Goal: Task Accomplishment & Management: Use online tool/utility

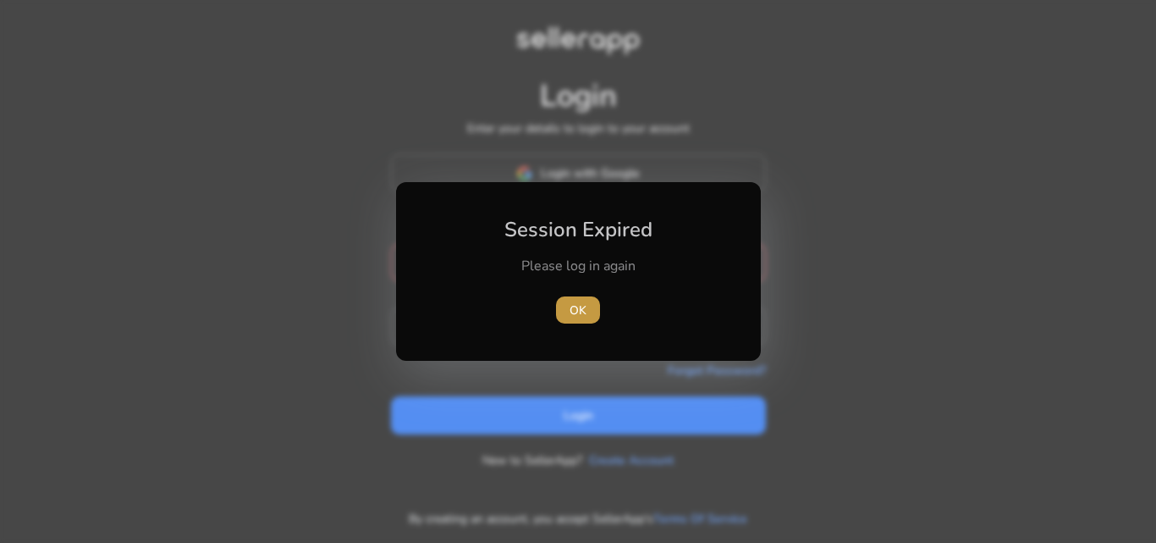
type input "**********"
click at [583, 307] on span "OK" at bounding box center [578, 310] width 17 height 18
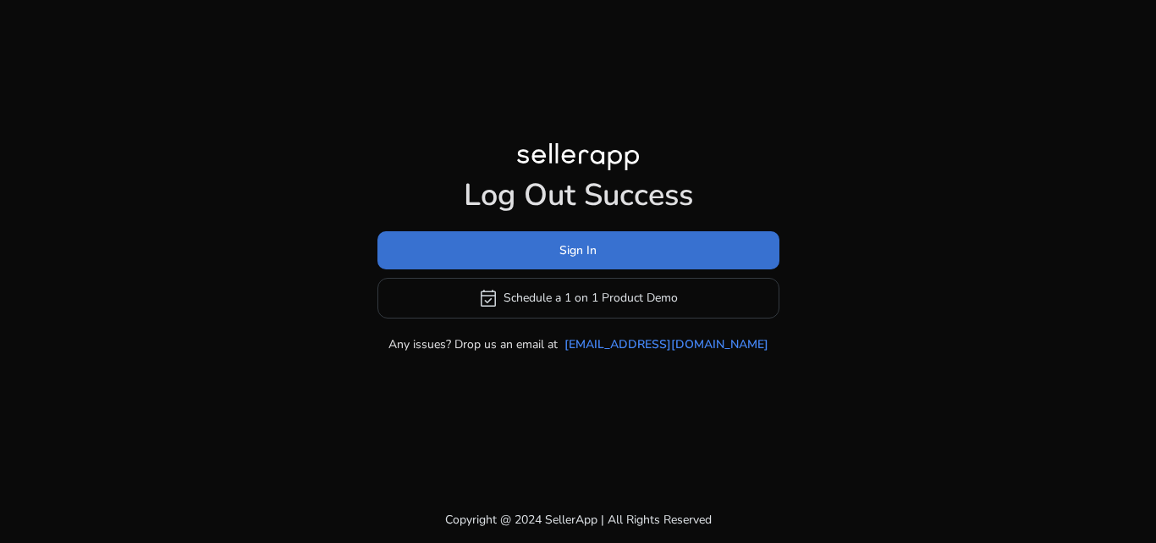
click at [583, 251] on span "Sign In" at bounding box center [578, 250] width 37 height 18
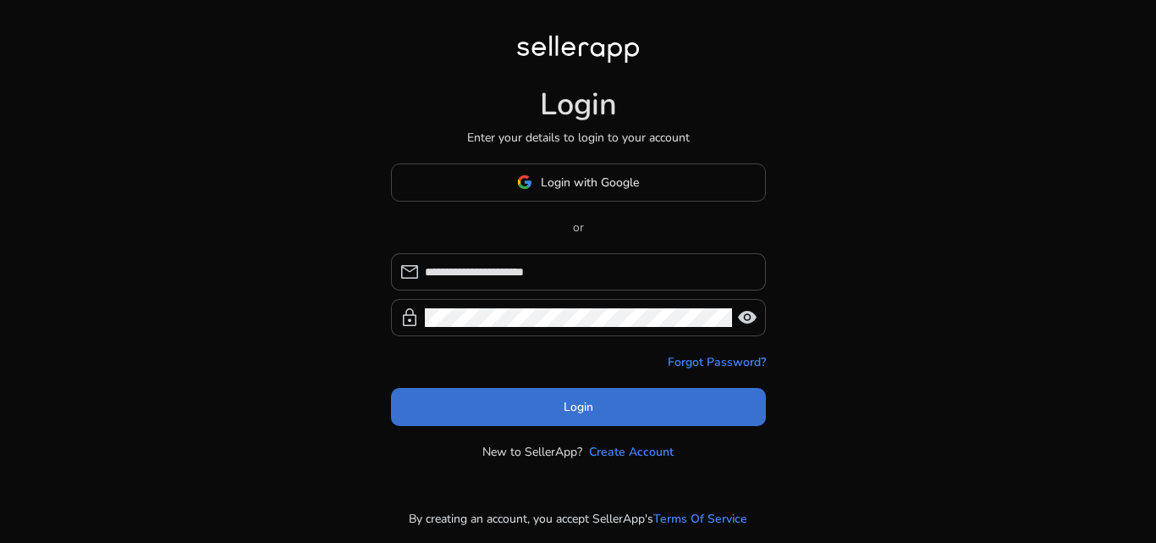
click at [564, 411] on span "Login" at bounding box center [579, 407] width 30 height 18
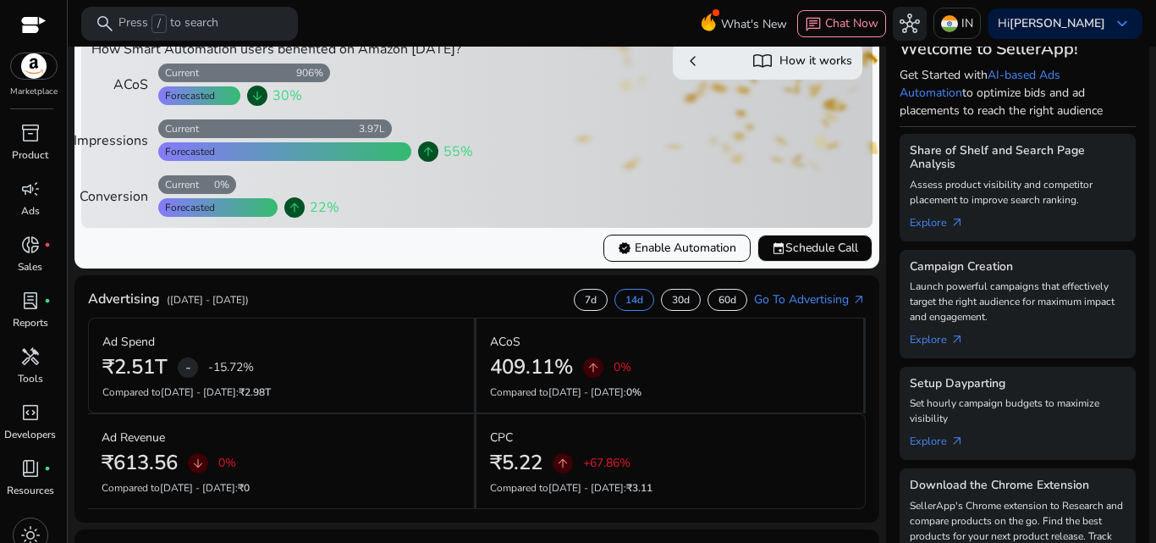
scroll to position [225, 0]
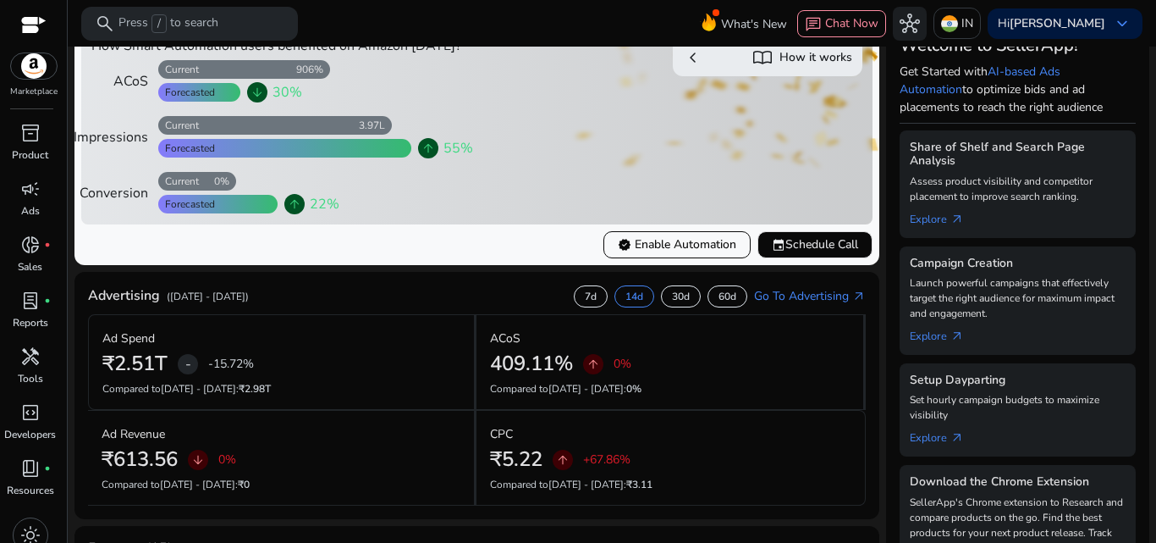
click at [350, 21] on mat-toolbar "search Press / to search What's New chat Chat Now hub IN Hi [PERSON_NAME] keybo…" at bounding box center [612, 23] width 1089 height 47
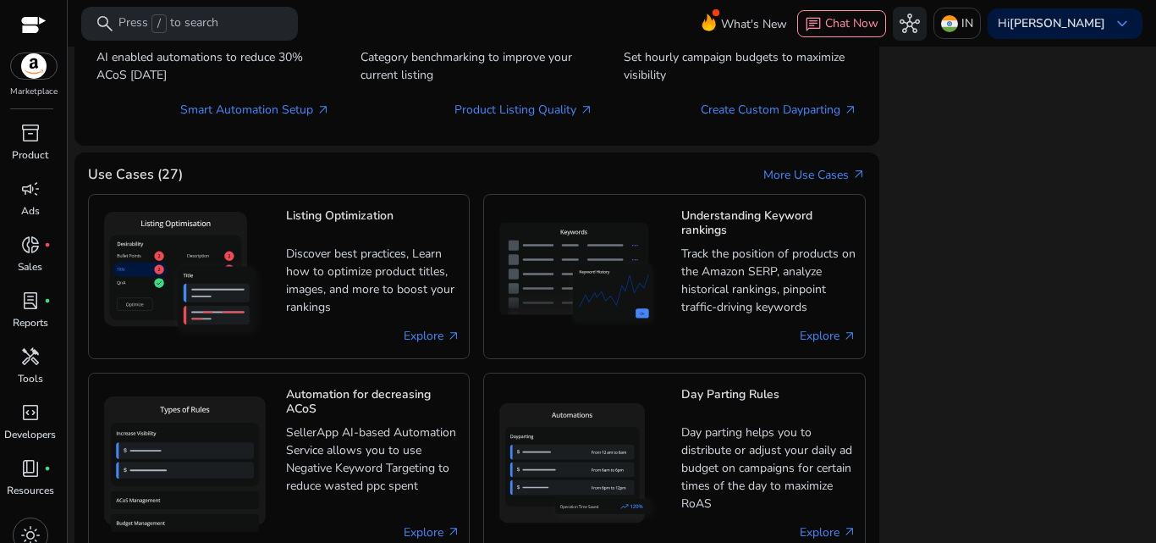
scroll to position [1178, 0]
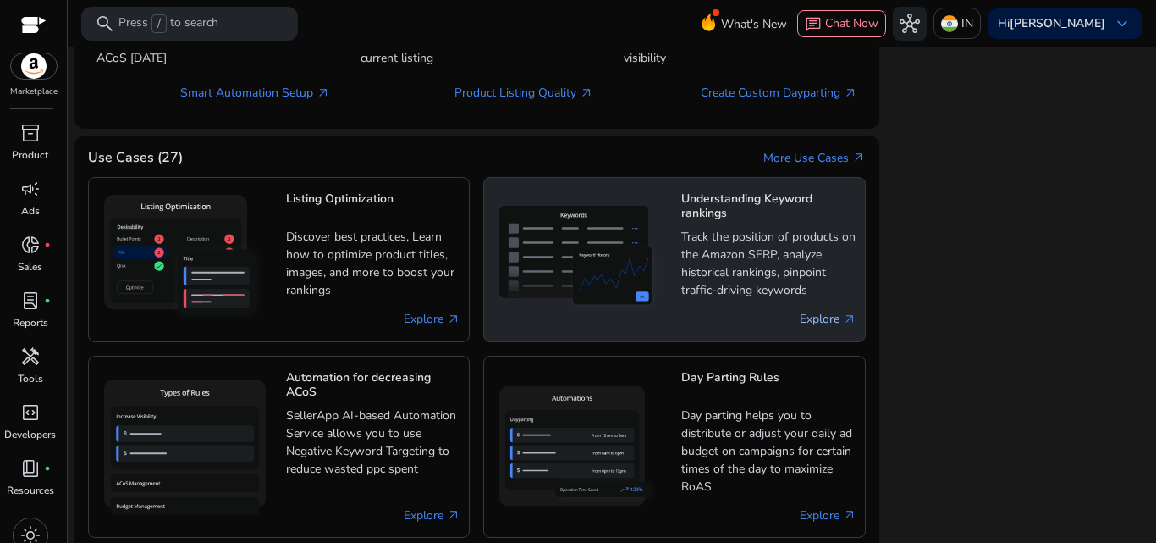
click at [818, 328] on link "Explore arrow_outward" at bounding box center [828, 319] width 57 height 18
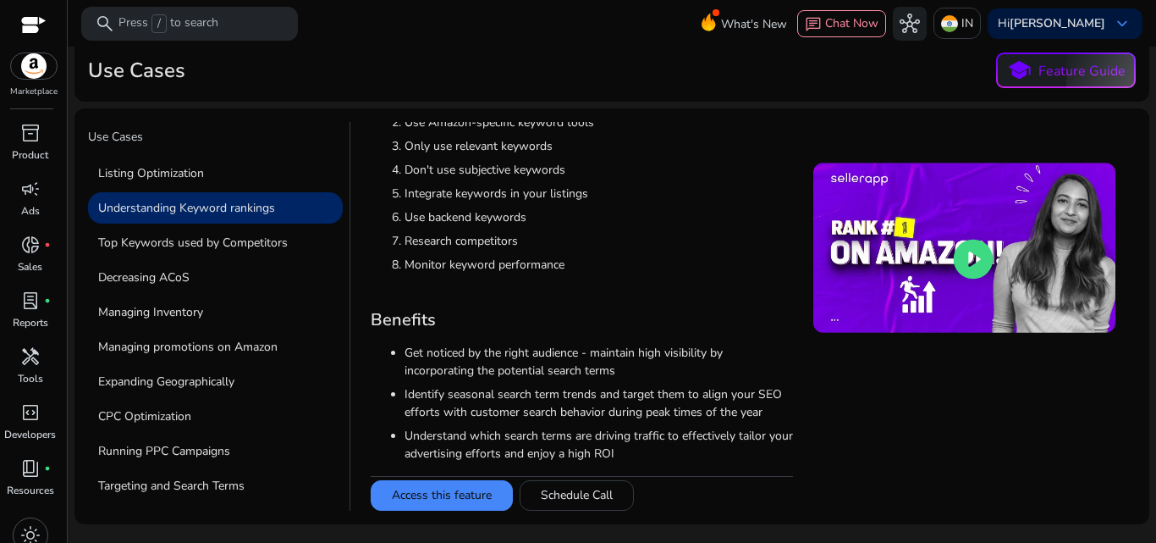
scroll to position [60, 0]
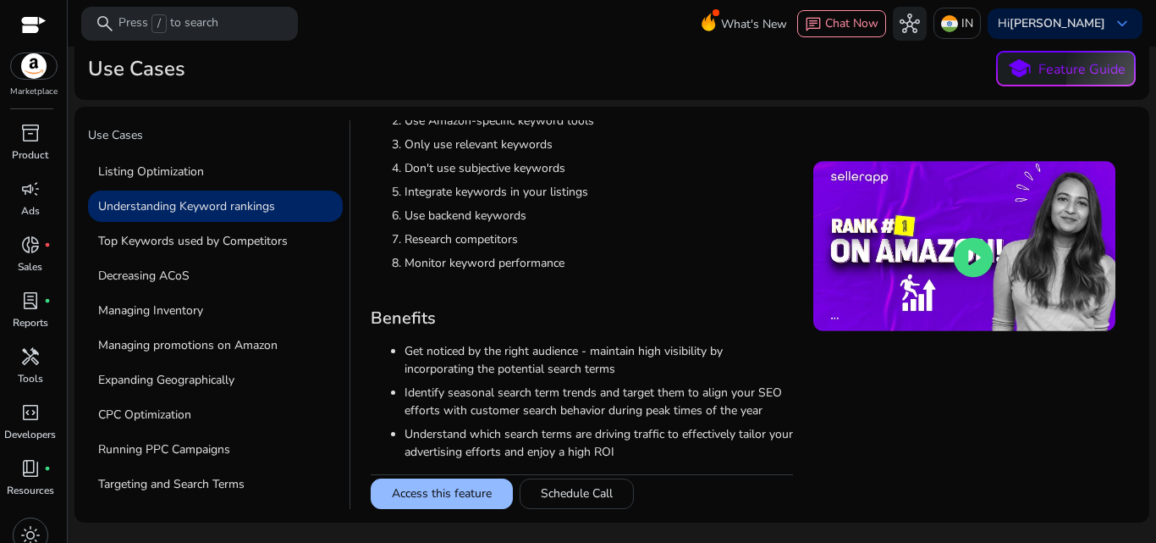
click at [452, 498] on button "Access this feature" at bounding box center [442, 493] width 142 height 30
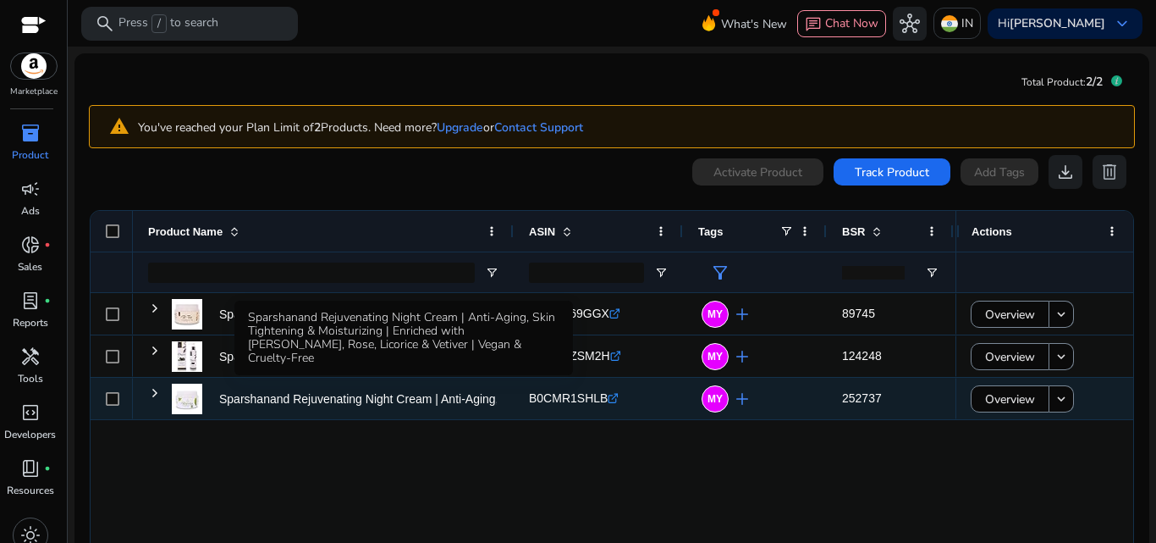
click at [492, 407] on p "Sparshanand Rejuvenating Night Cream | Anti-Aging, Skin Tightening..." at bounding box center [406, 399] width 374 height 35
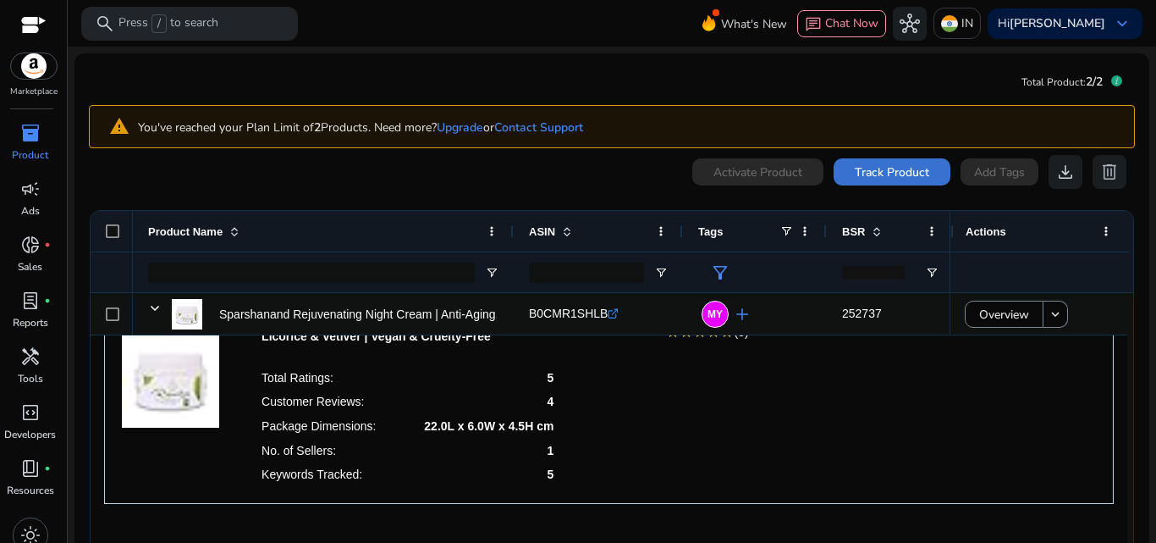
click at [907, 174] on span "Track Product" at bounding box center [892, 172] width 74 height 18
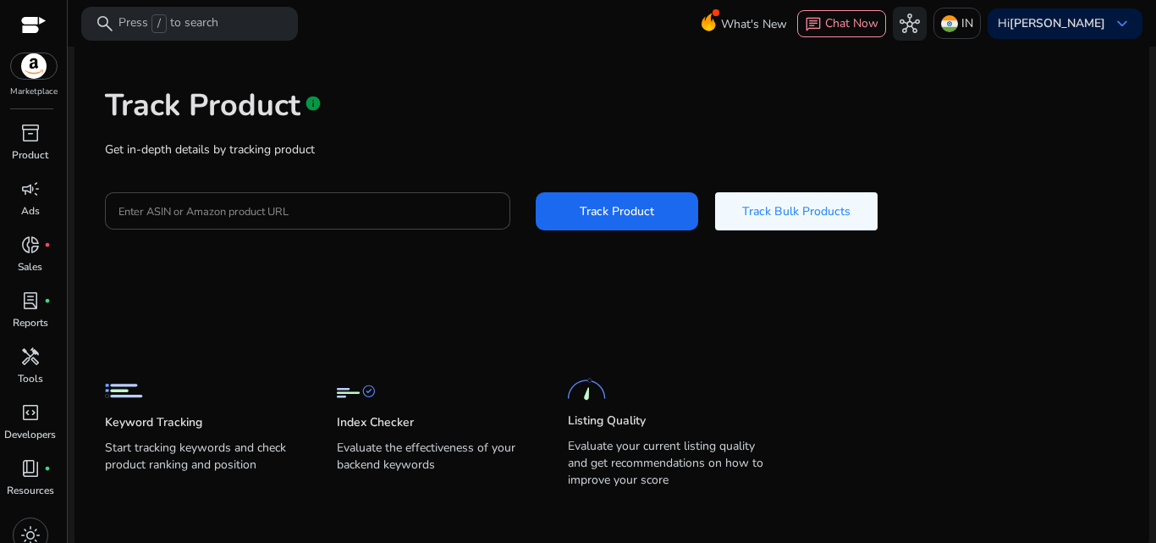
scroll to position [69, 0]
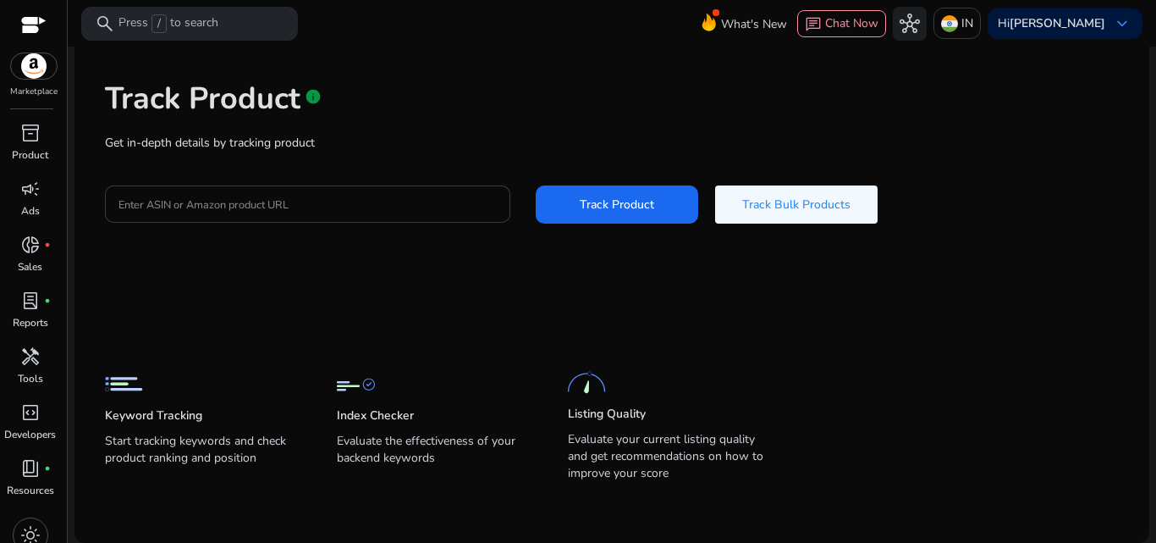
click at [184, 190] on div at bounding box center [308, 203] width 378 height 37
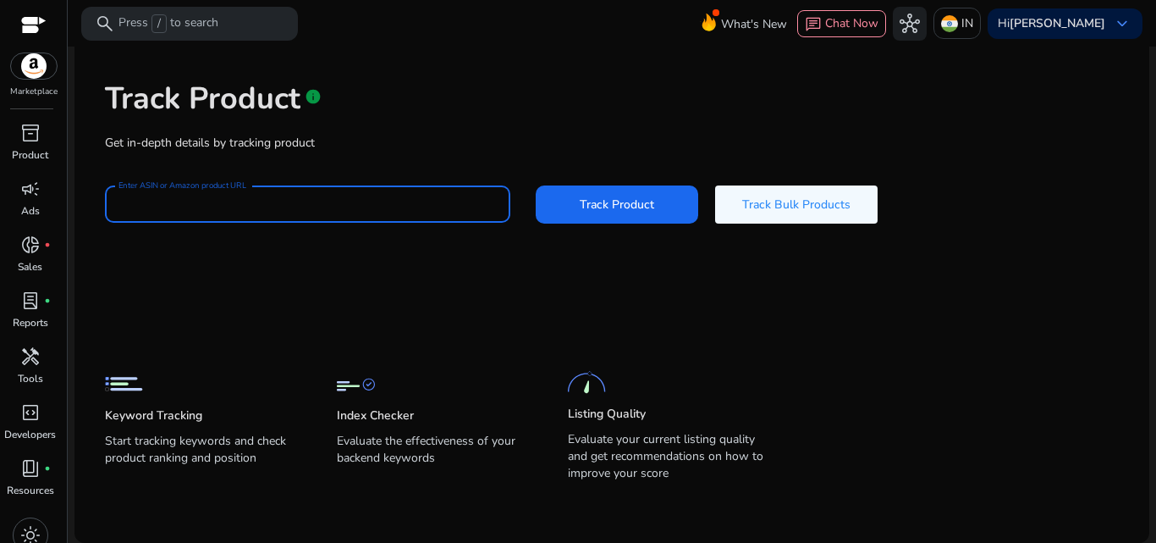
click at [184, 197] on input "Enter ASIN or Amazon product URL" at bounding box center [308, 204] width 378 height 19
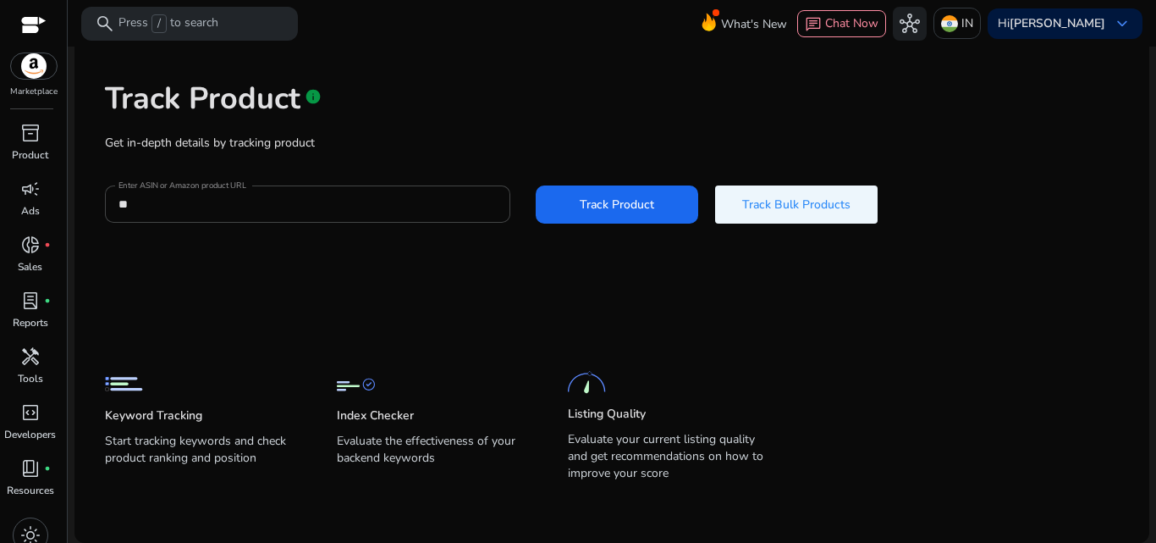
click at [783, 194] on span at bounding box center [796, 204] width 163 height 41
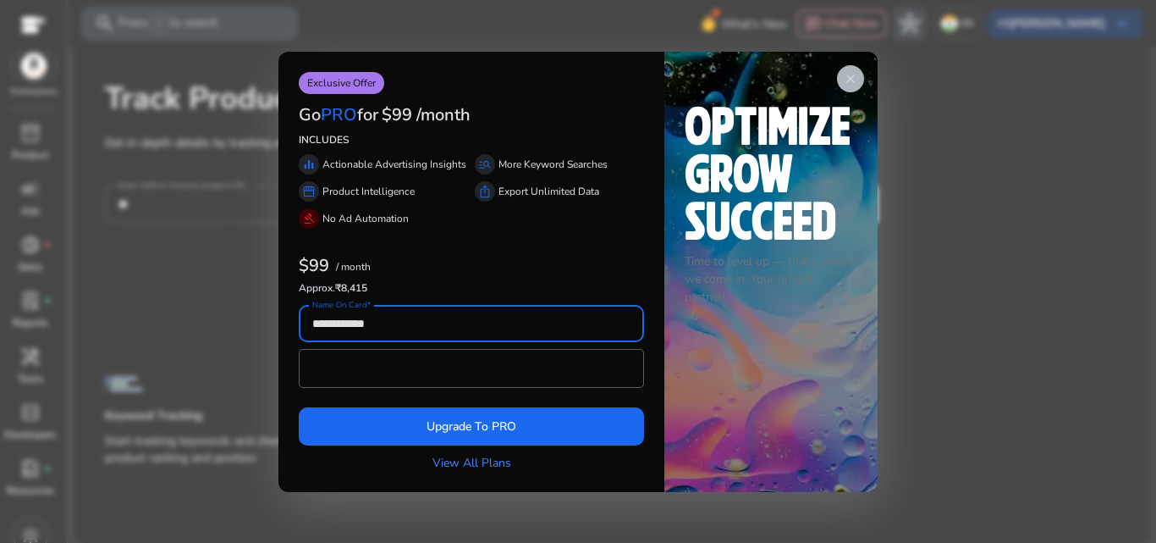
click at [850, 74] on span "close" at bounding box center [851, 79] width 14 height 14
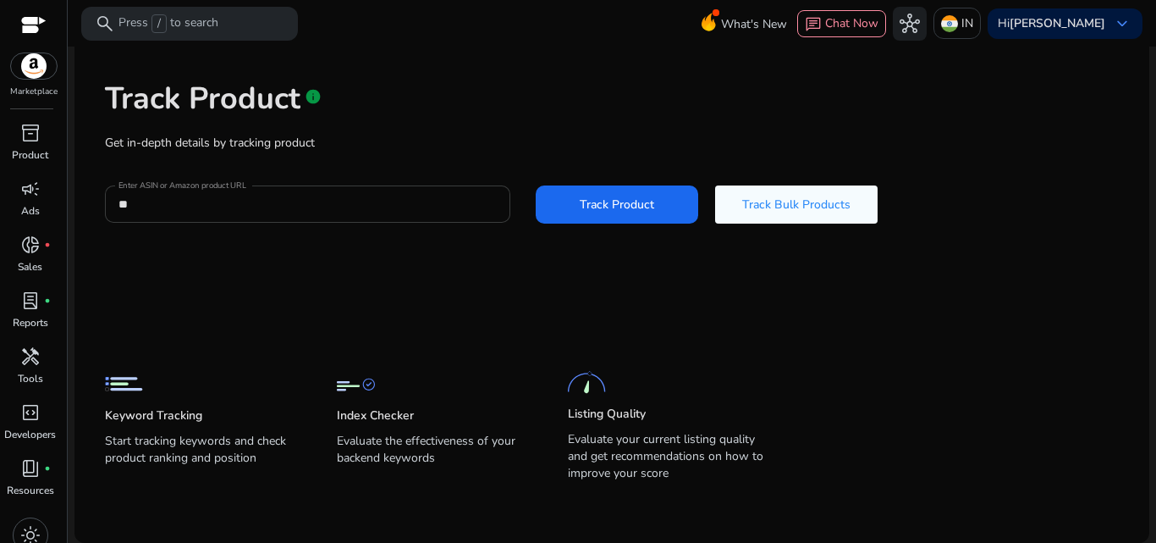
click at [144, 203] on input "**" at bounding box center [308, 204] width 378 height 19
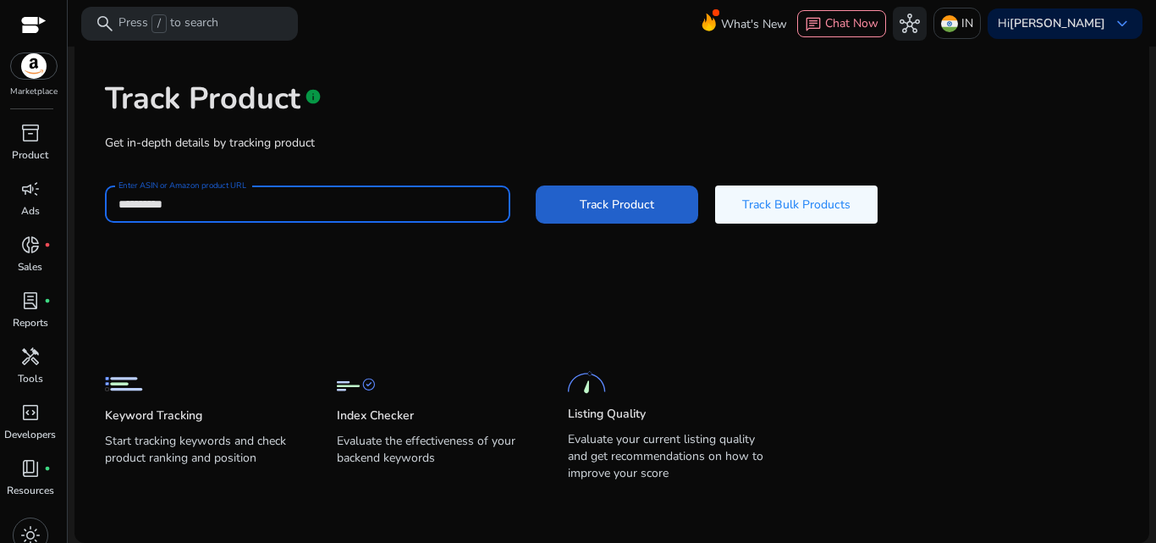
click at [647, 204] on span "Track Product" at bounding box center [617, 205] width 74 height 18
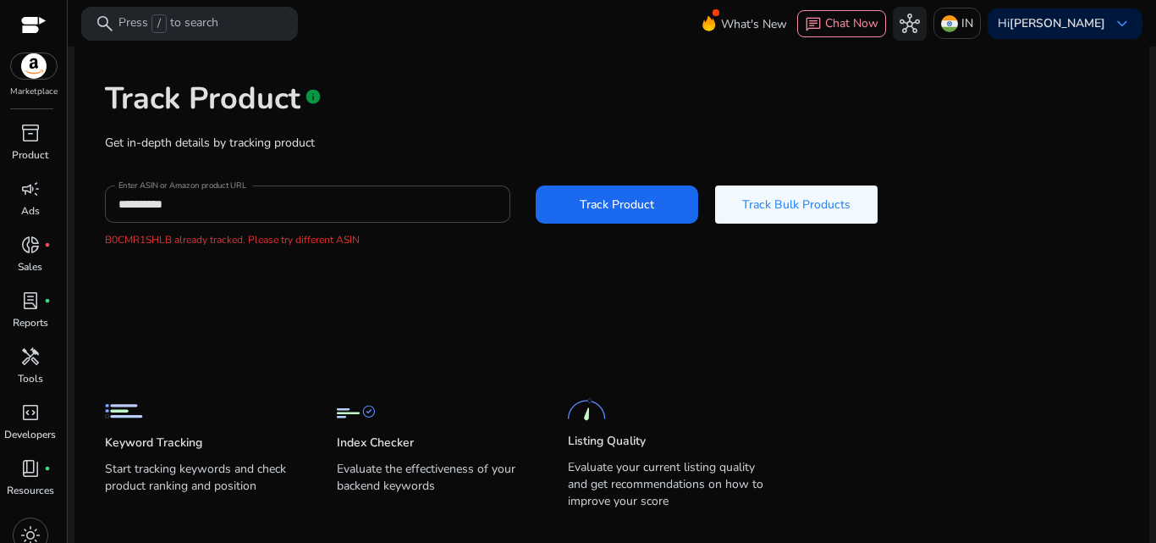
click at [345, 408] on img at bounding box center [356, 411] width 38 height 38
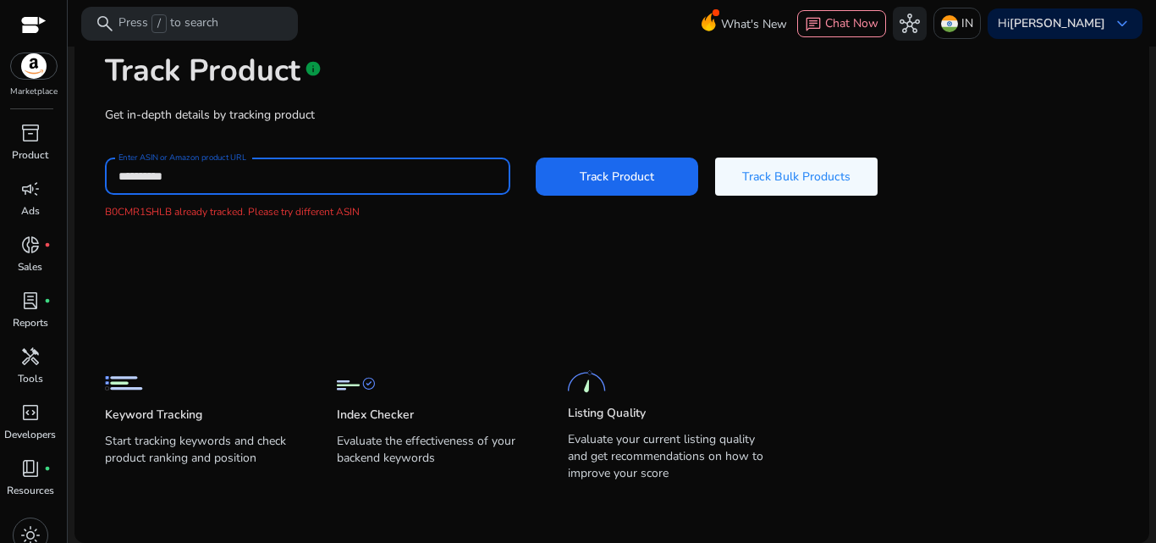
click at [207, 174] on input "**********" at bounding box center [308, 176] width 378 height 19
click at [201, 177] on input "**********" at bounding box center [308, 176] width 378 height 19
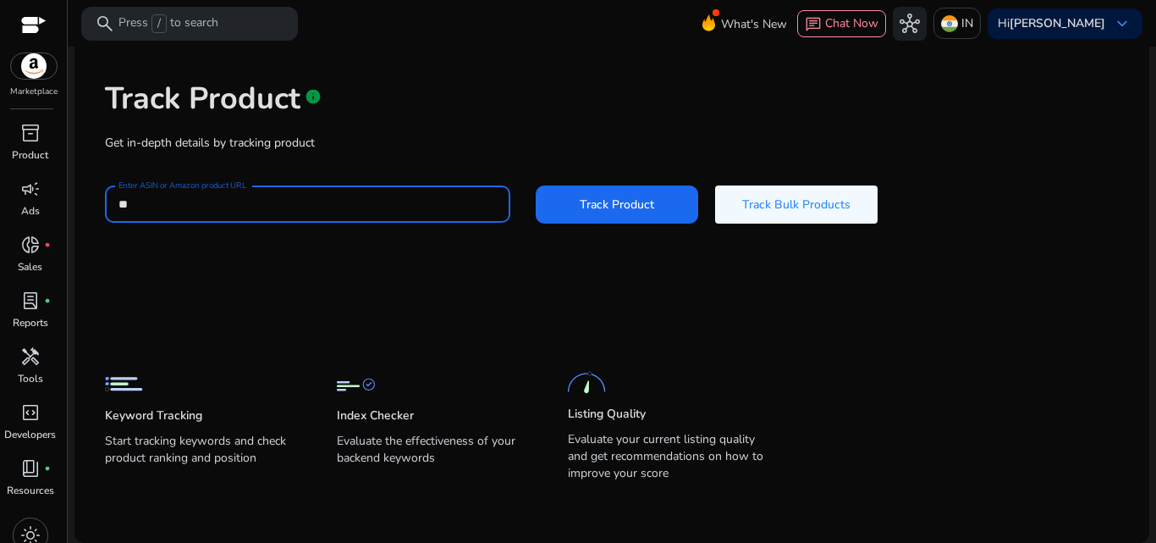
type input "*"
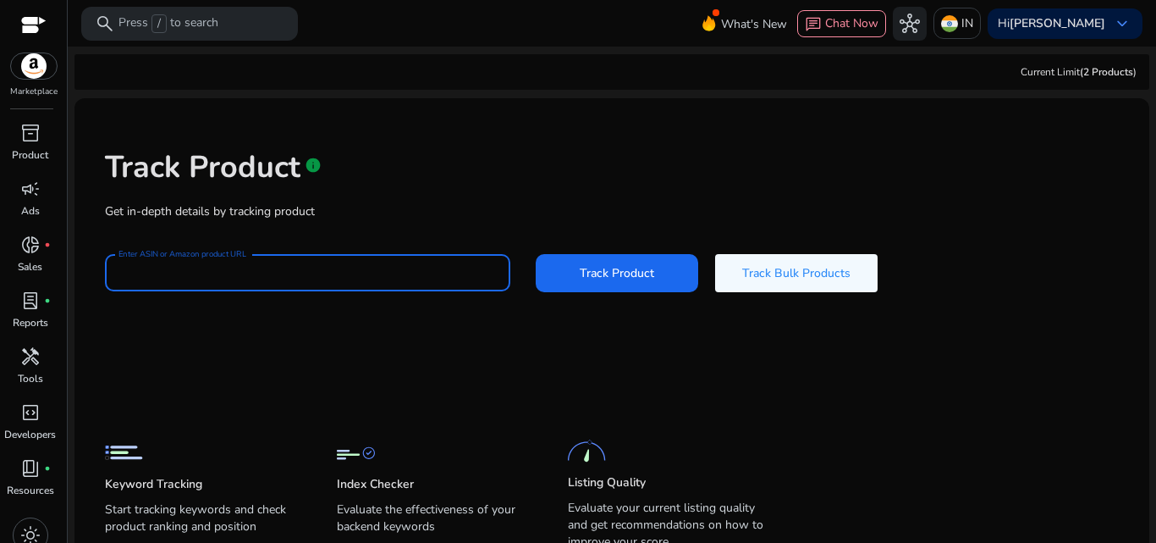
scroll to position [0, 0]
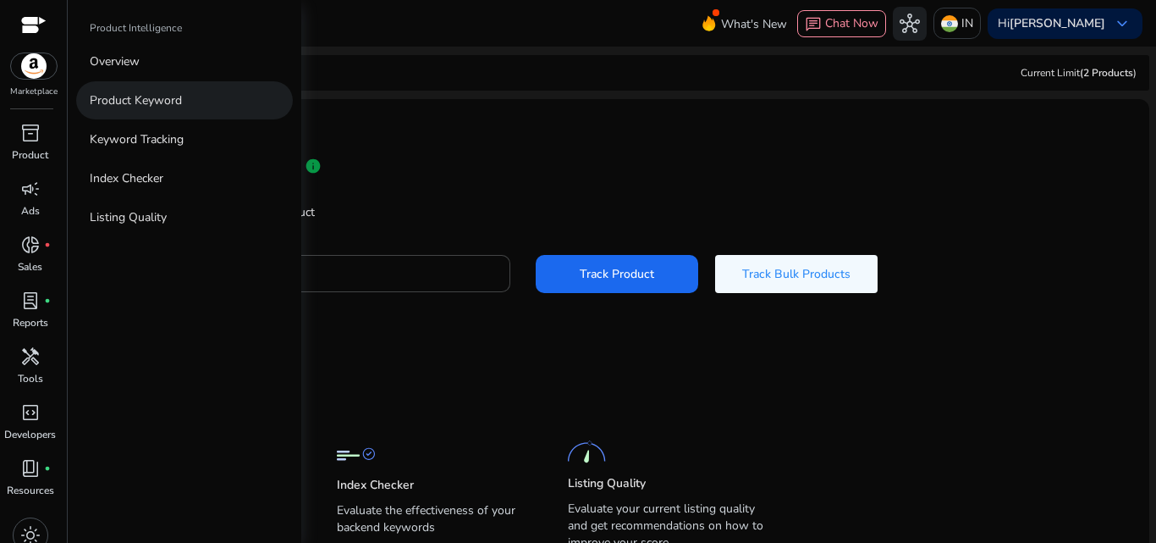
click at [148, 99] on p "Product Keyword" at bounding box center [136, 100] width 92 height 18
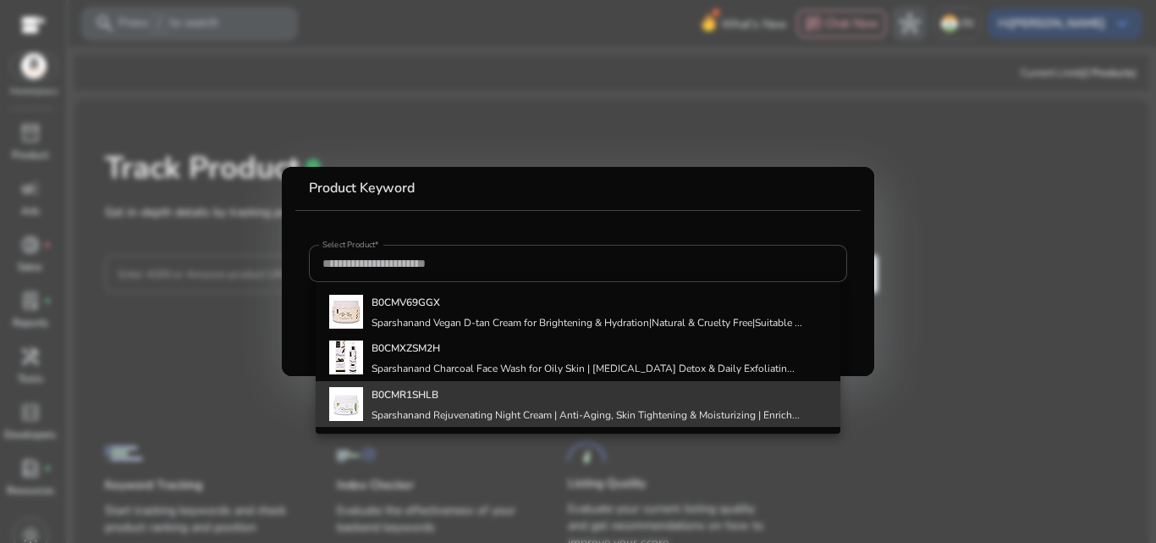
click at [402, 389] on b "B0CMR1SHLB" at bounding box center [405, 395] width 67 height 14
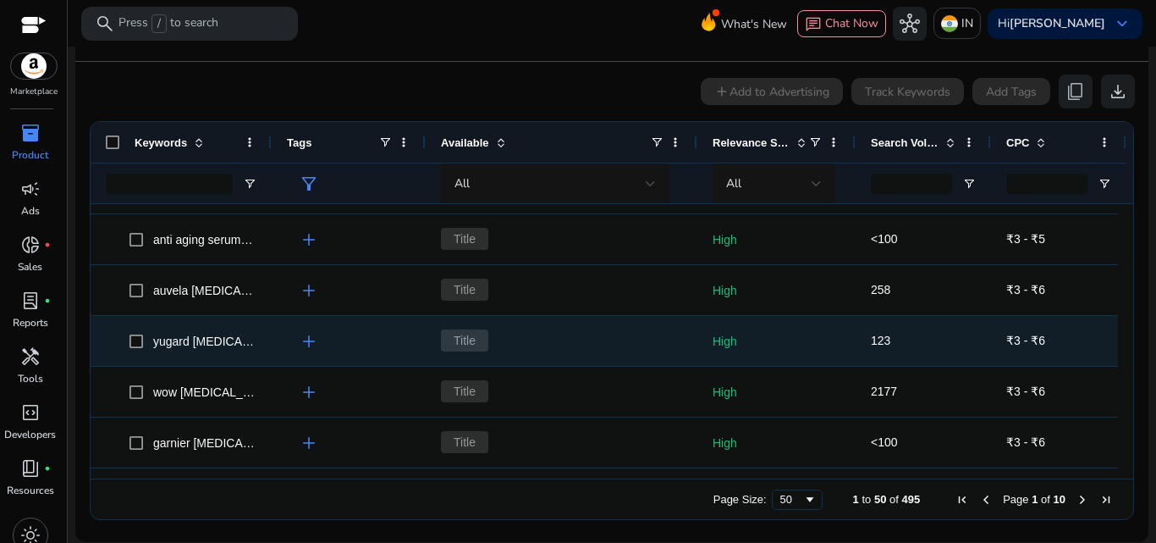
drag, startPoint x: 1119, startPoint y: 386, endPoint x: 1108, endPoint y: 327, distance: 60.3
click at [1108, 327] on div "olay [MEDICAL_DATA] add Title Very High 25425 ₹6 - ₹12 olay regenerist night cr…" at bounding box center [612, 341] width 1043 height 274
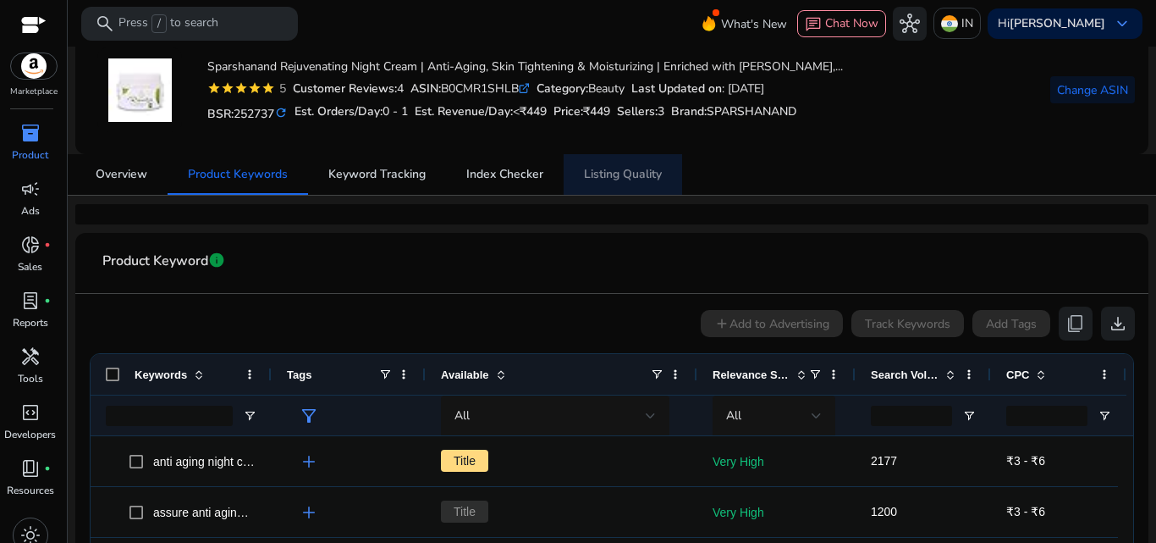
click at [633, 174] on span "Listing Quality" at bounding box center [623, 174] width 78 height 12
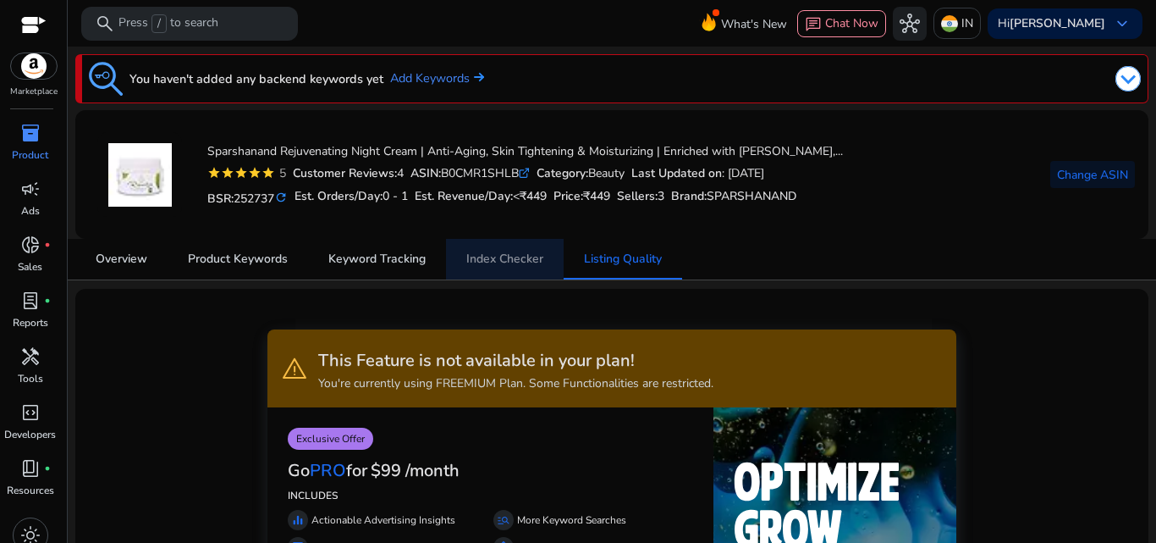
click at [516, 263] on span "Index Checker" at bounding box center [504, 259] width 77 height 12
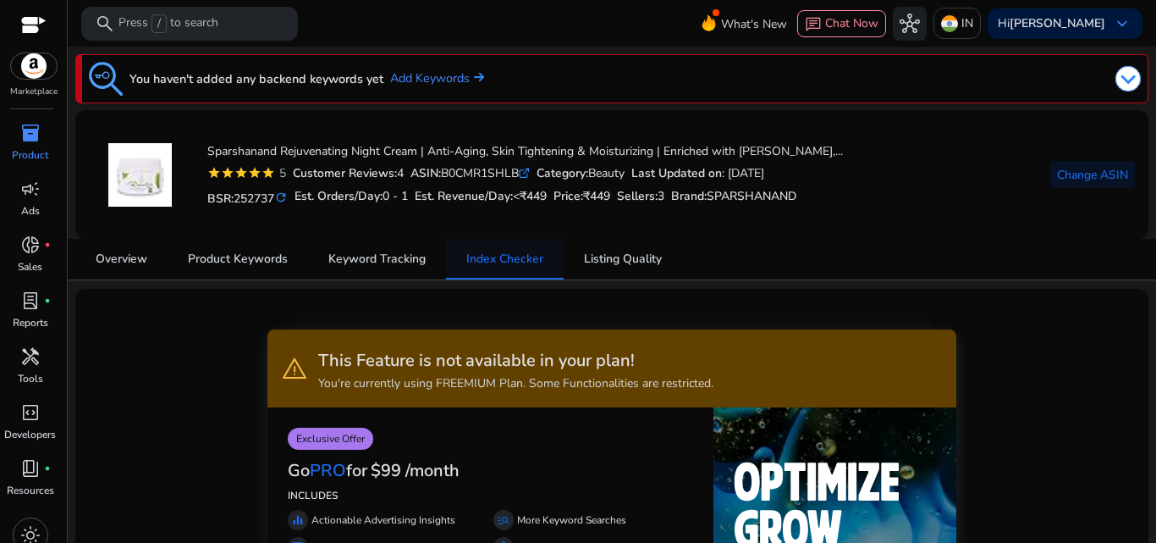
click at [509, 259] on span "Index Checker" at bounding box center [504, 259] width 77 height 12
click at [379, 262] on span "Keyword Tracking" at bounding box center [376, 259] width 97 height 12
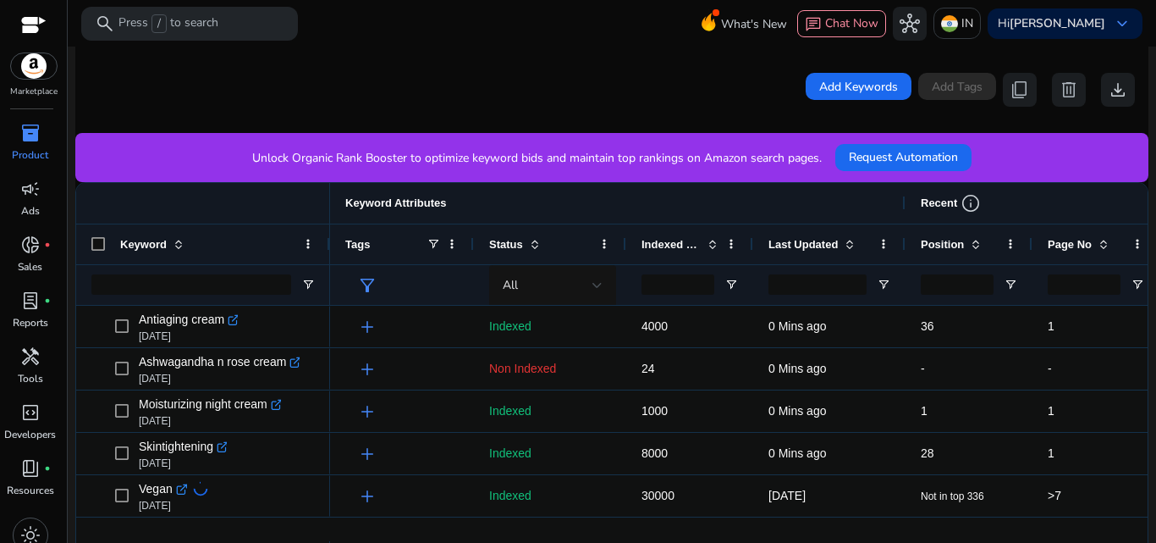
scroll to position [345, 0]
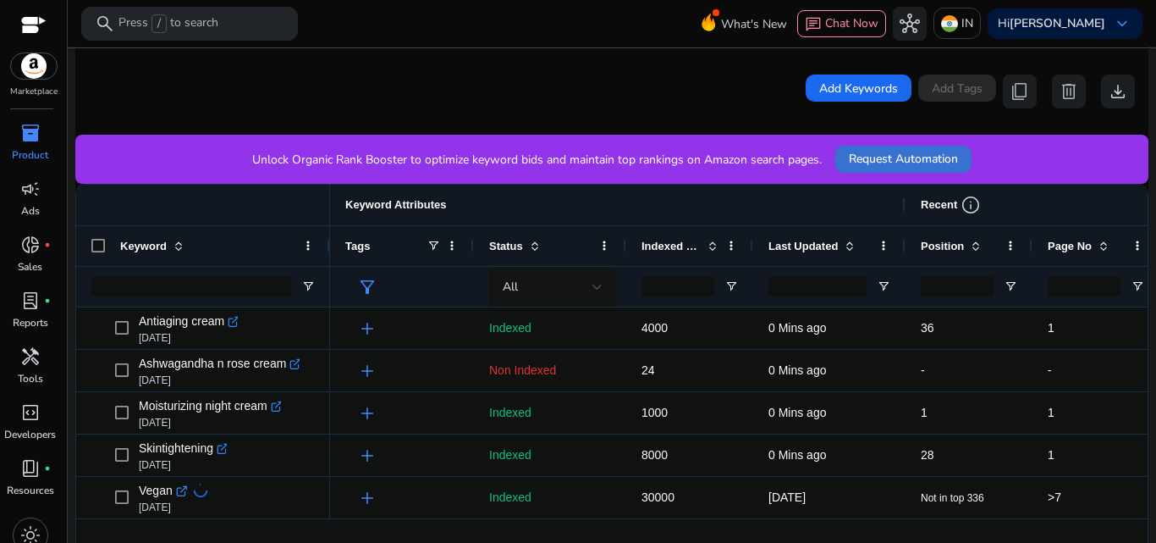
click at [935, 159] on span "Request Automation" at bounding box center [903, 159] width 109 height 18
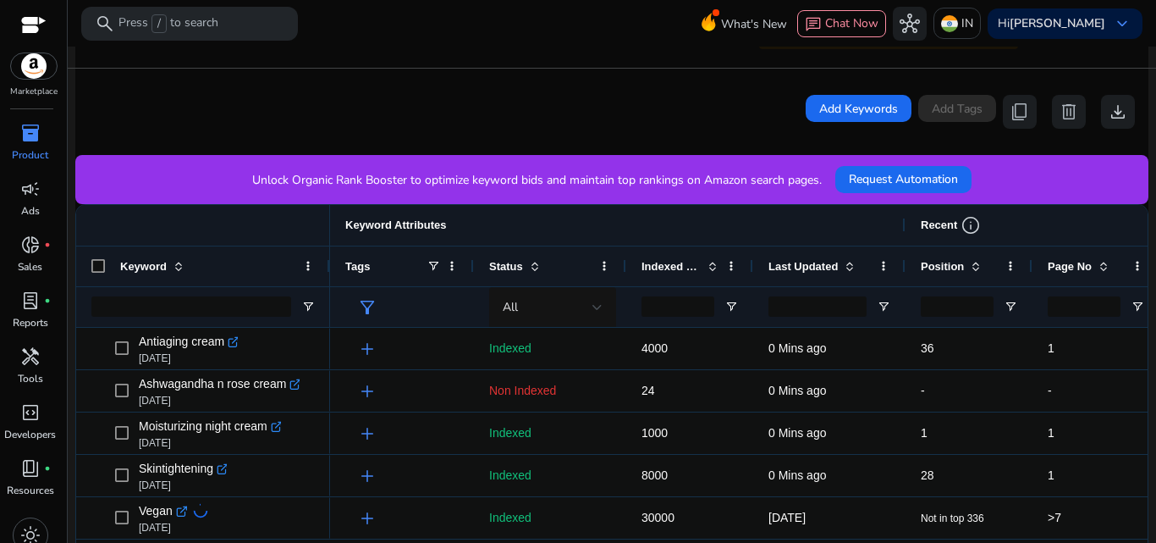
scroll to position [403, 0]
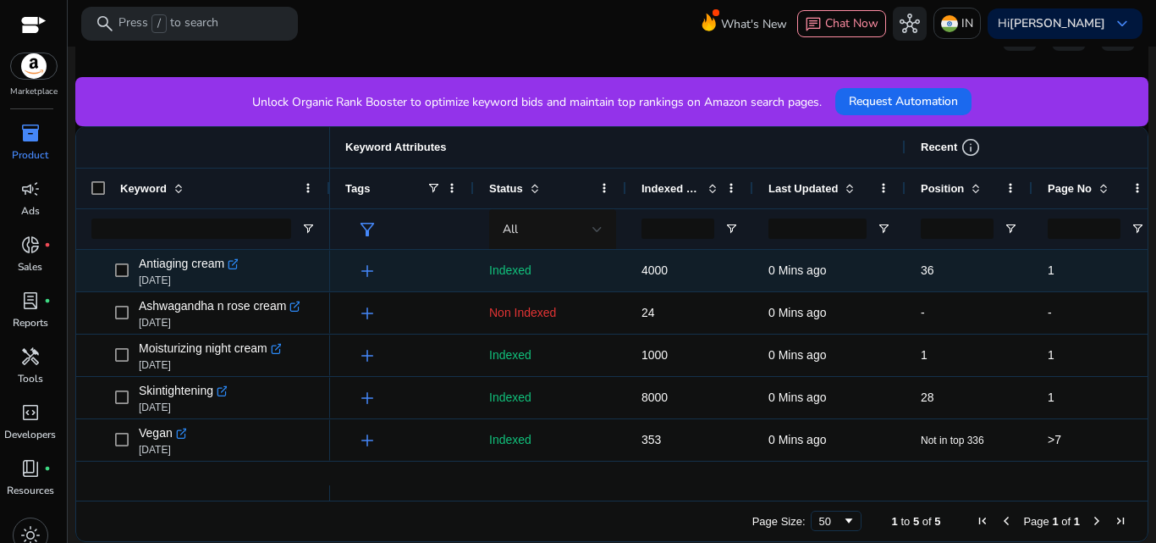
click at [235, 261] on icon ".st0{fill:#2c8af8}" at bounding box center [234, 264] width 12 height 12
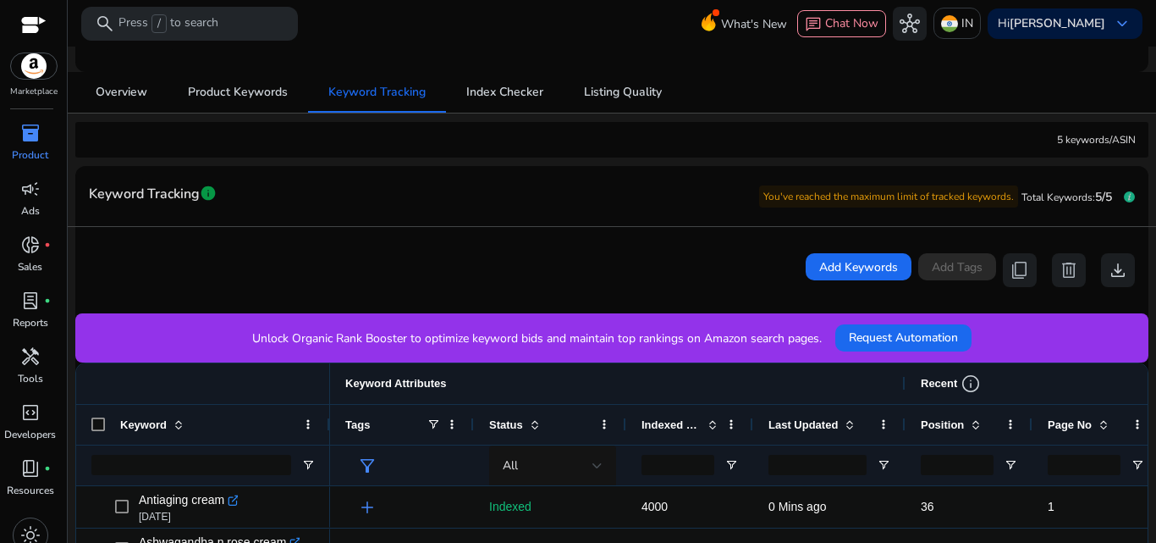
scroll to position [161, 0]
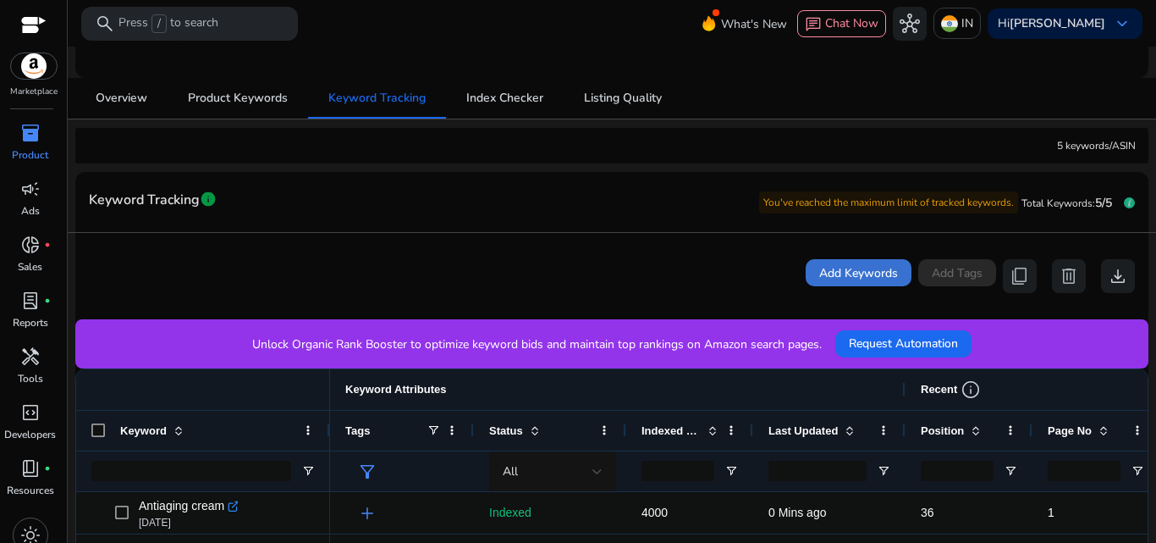
click at [855, 268] on span "Add Keywords" at bounding box center [858, 273] width 79 height 18
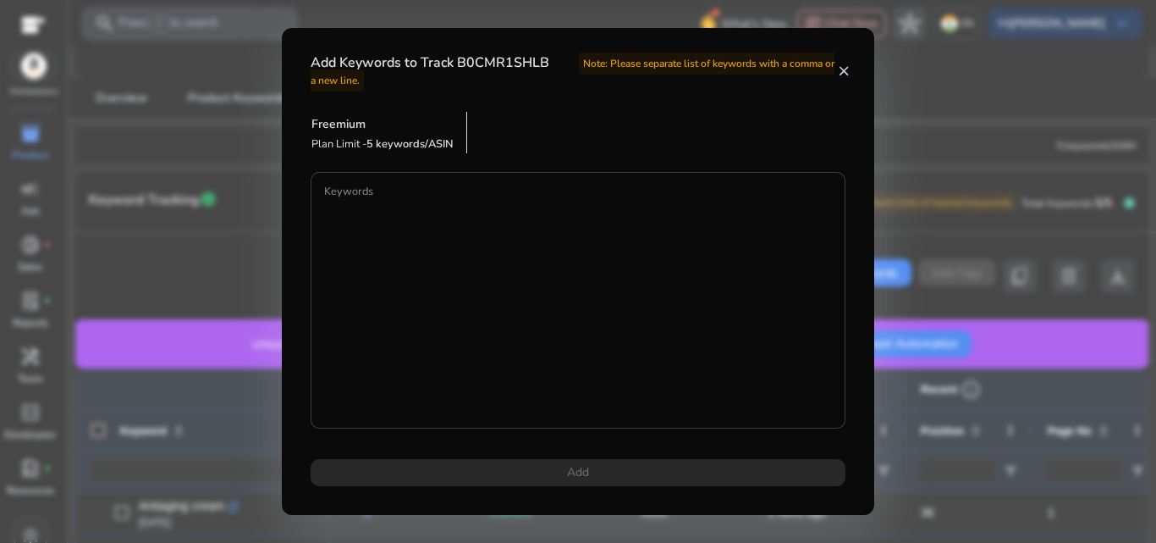
click at [321, 200] on div "Keywords" at bounding box center [578, 300] width 535 height 257
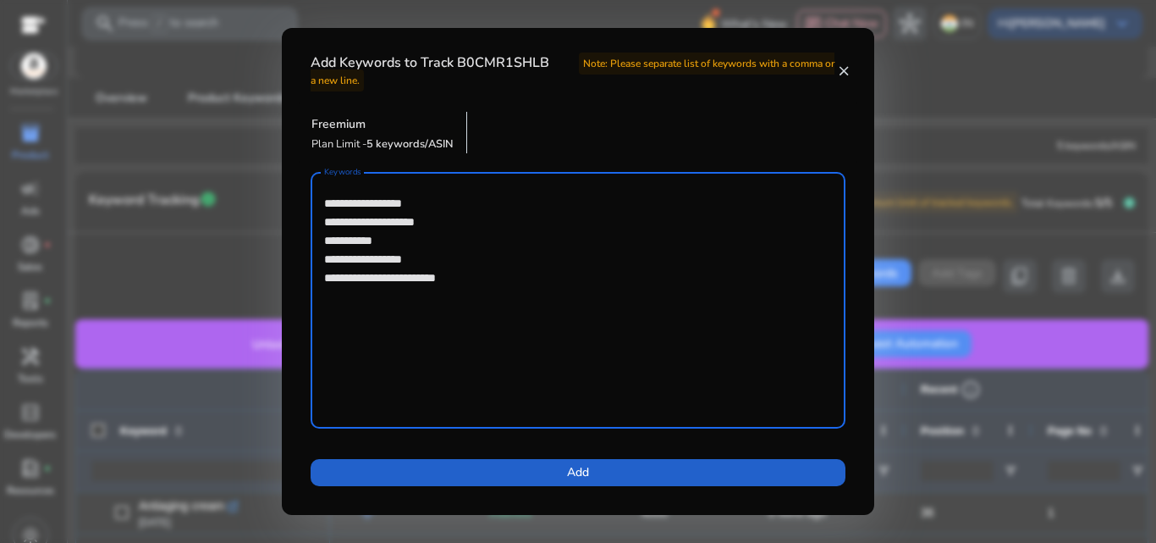
type textarea "**********"
click at [594, 472] on span at bounding box center [578, 472] width 535 height 41
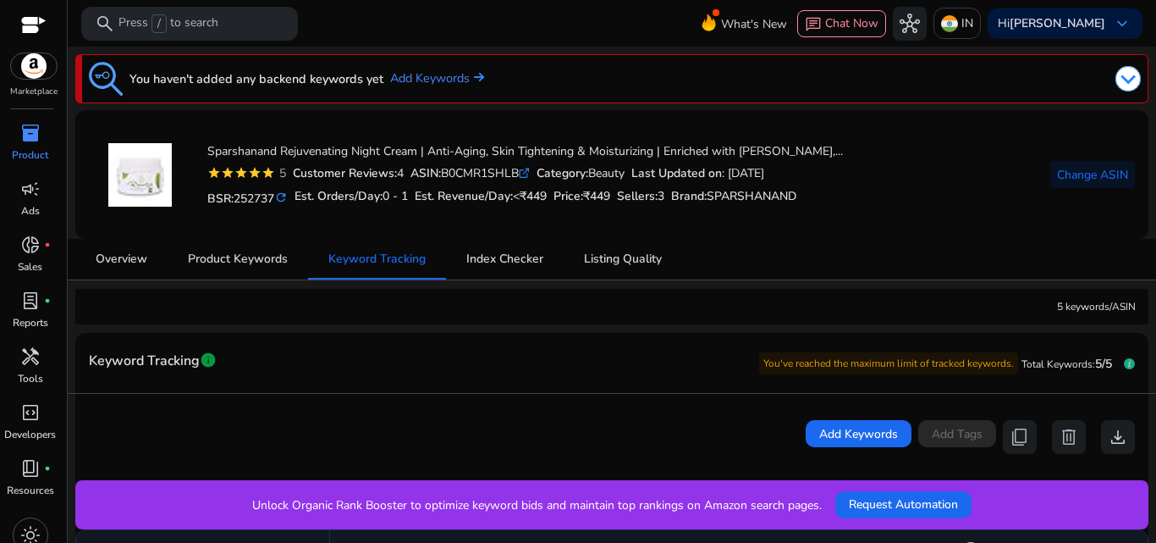
click at [1119, 78] on img at bounding box center [1128, 78] width 25 height 25
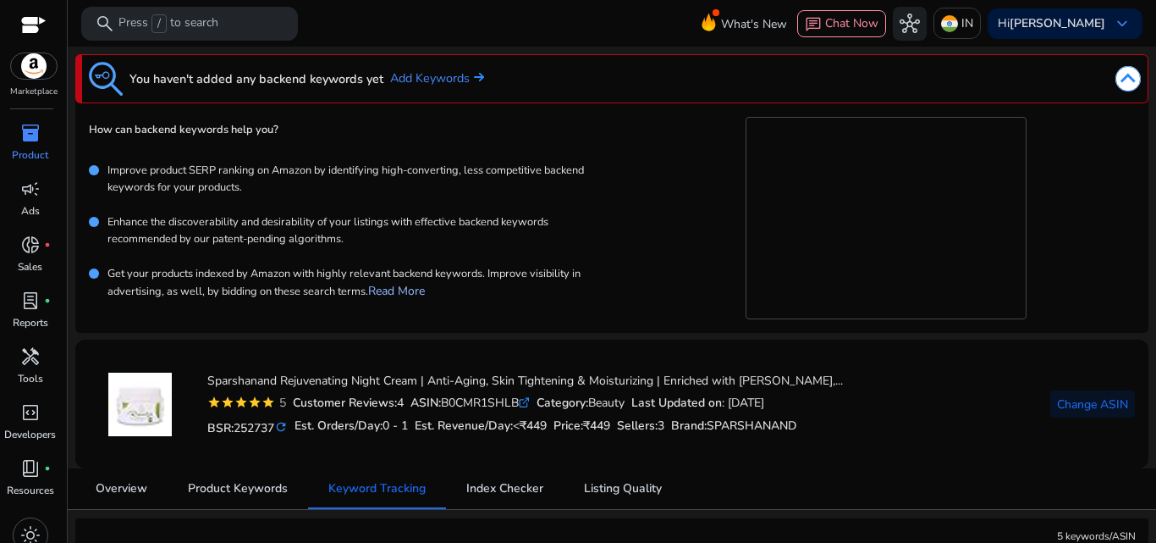
click at [418, 288] on link "Read More" at bounding box center [396, 291] width 57 height 16
